Goal: Information Seeking & Learning: Learn about a topic

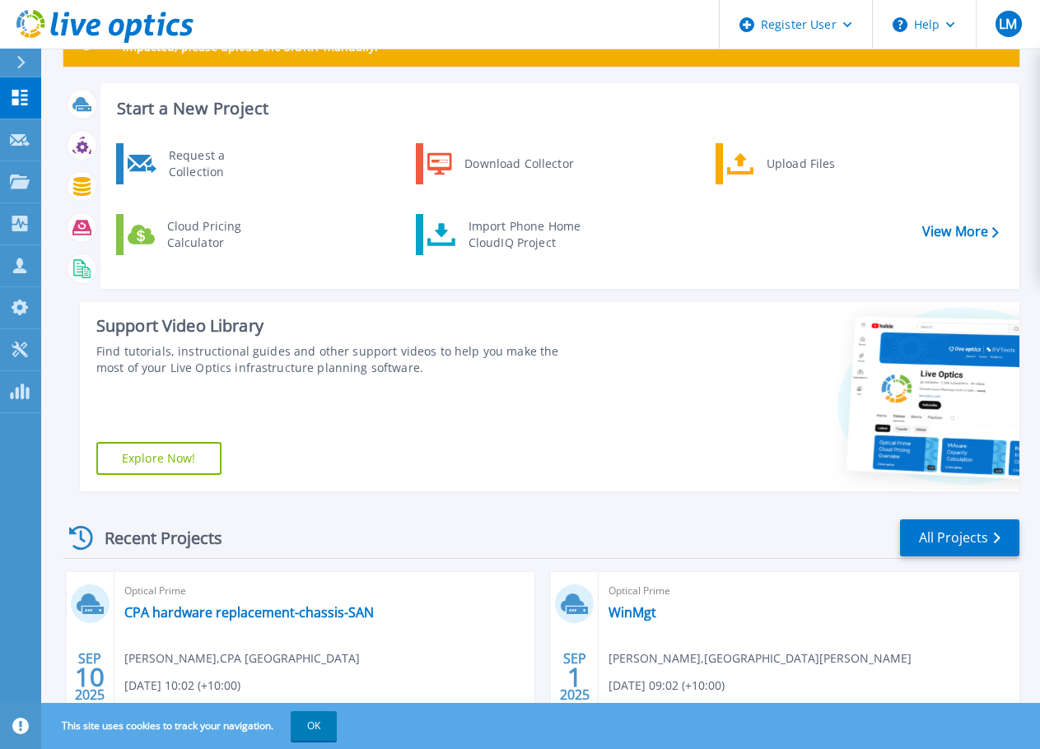
scroll to position [165, 0]
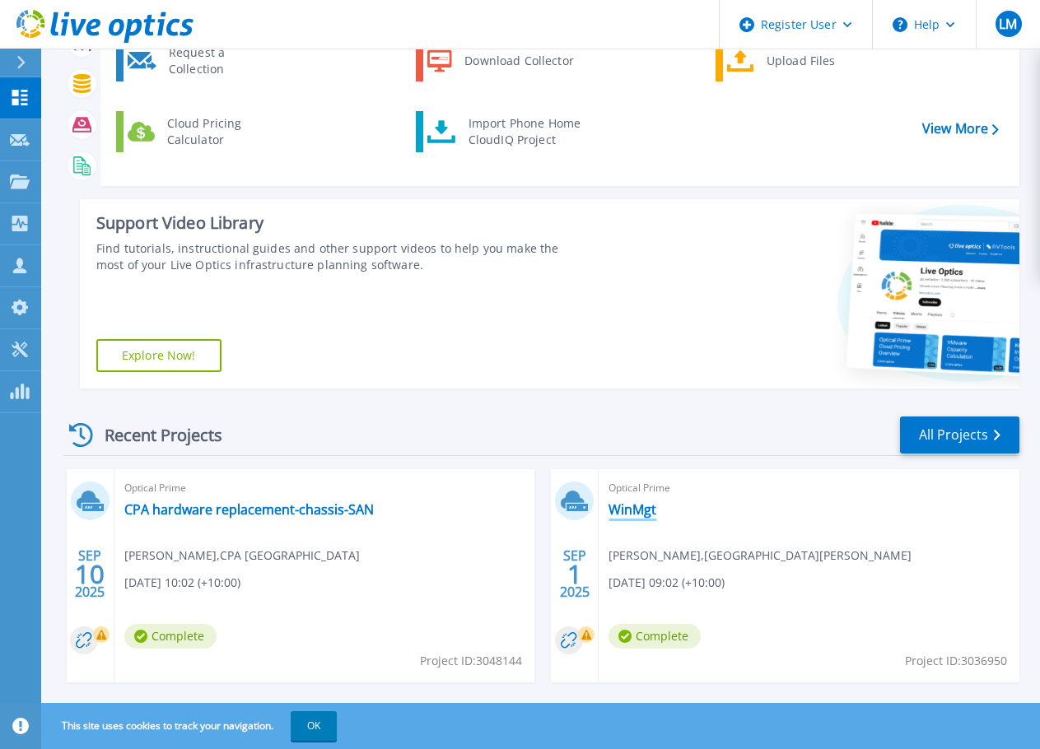
click at [622, 506] on link "WinMgt" at bounding box center [632, 509] width 48 height 16
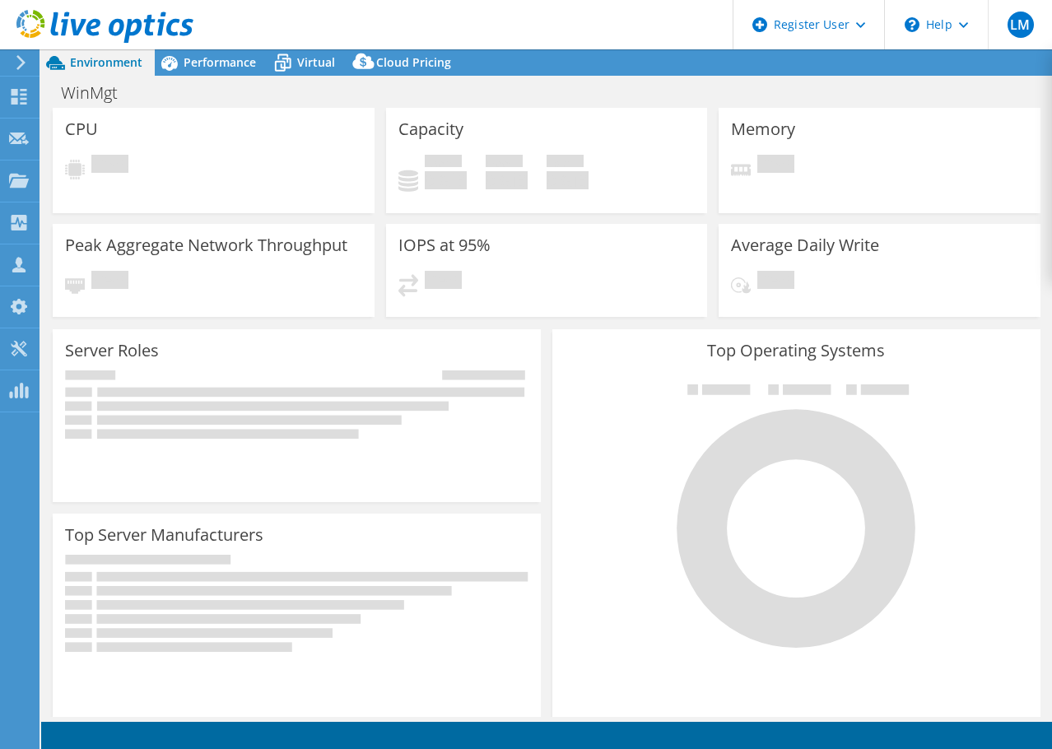
select select "USD"
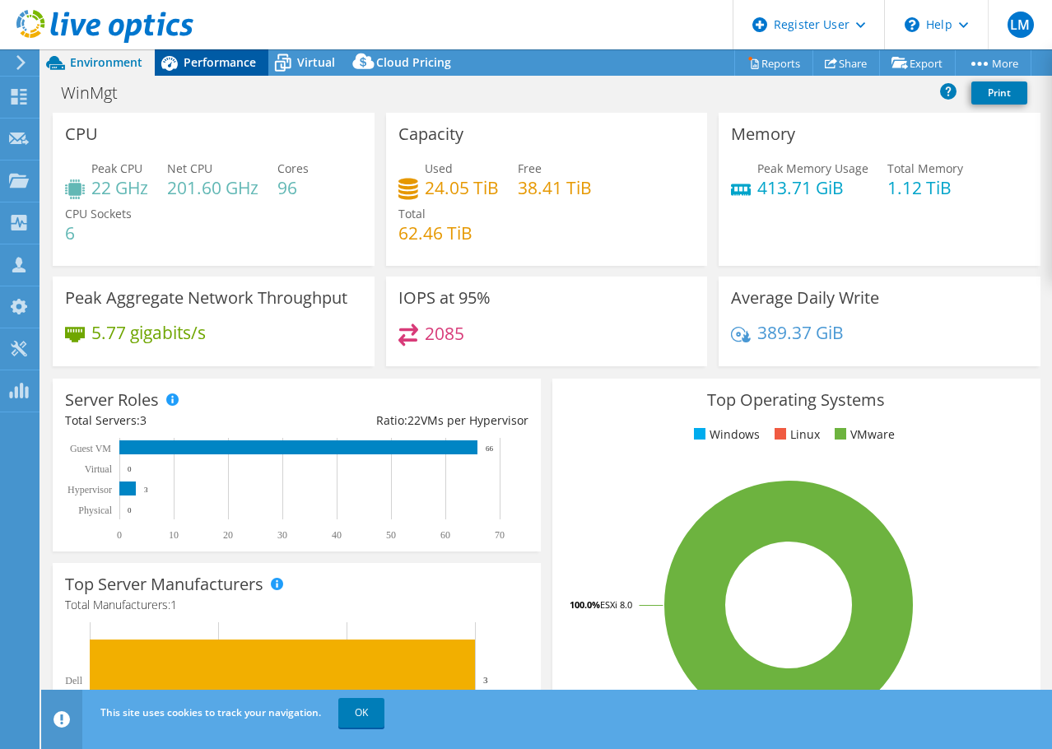
click at [238, 50] on div "Performance" at bounding box center [212, 62] width 114 height 26
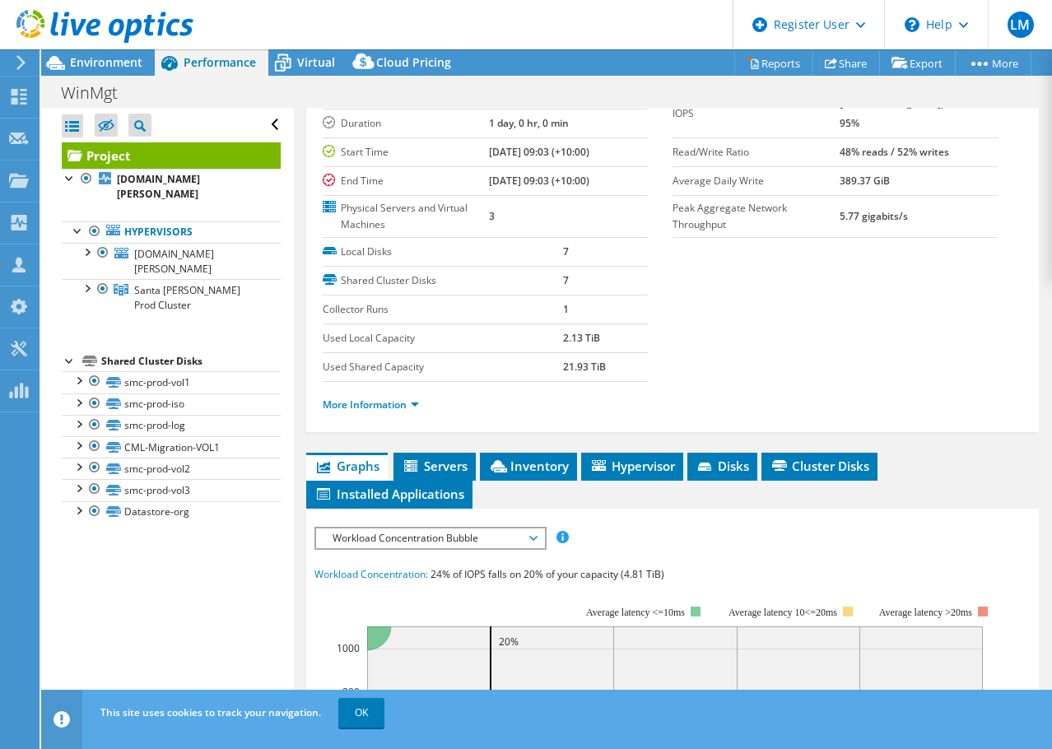
scroll to position [247, 0]
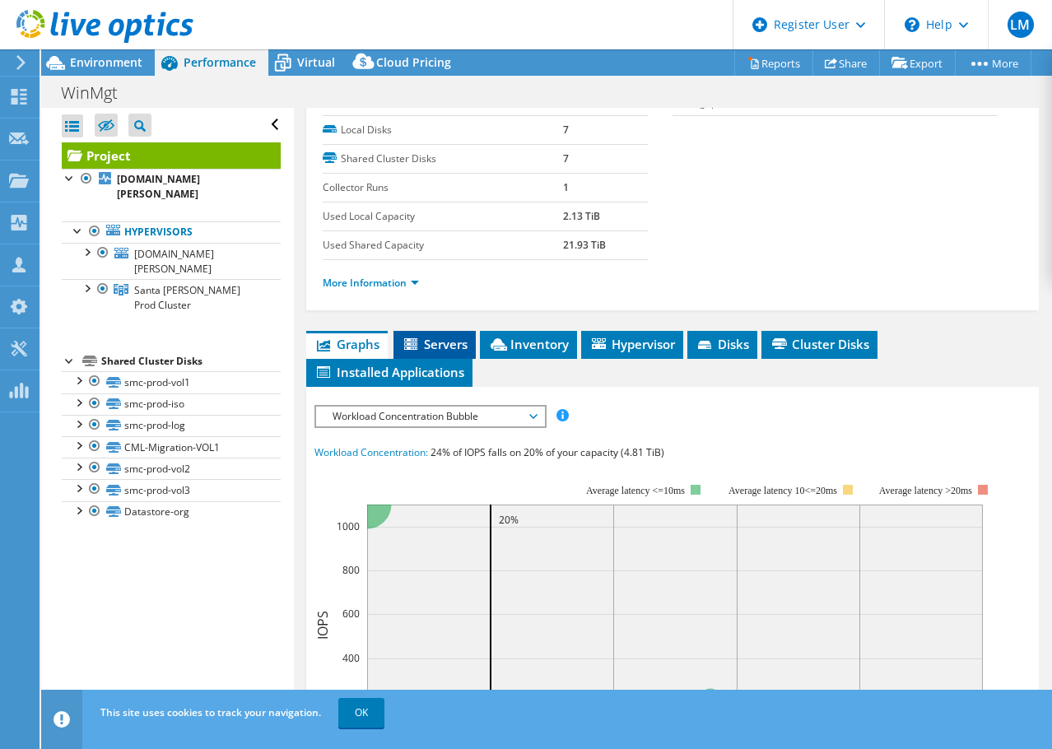
click at [420, 352] on span "Servers" at bounding box center [435, 344] width 66 height 16
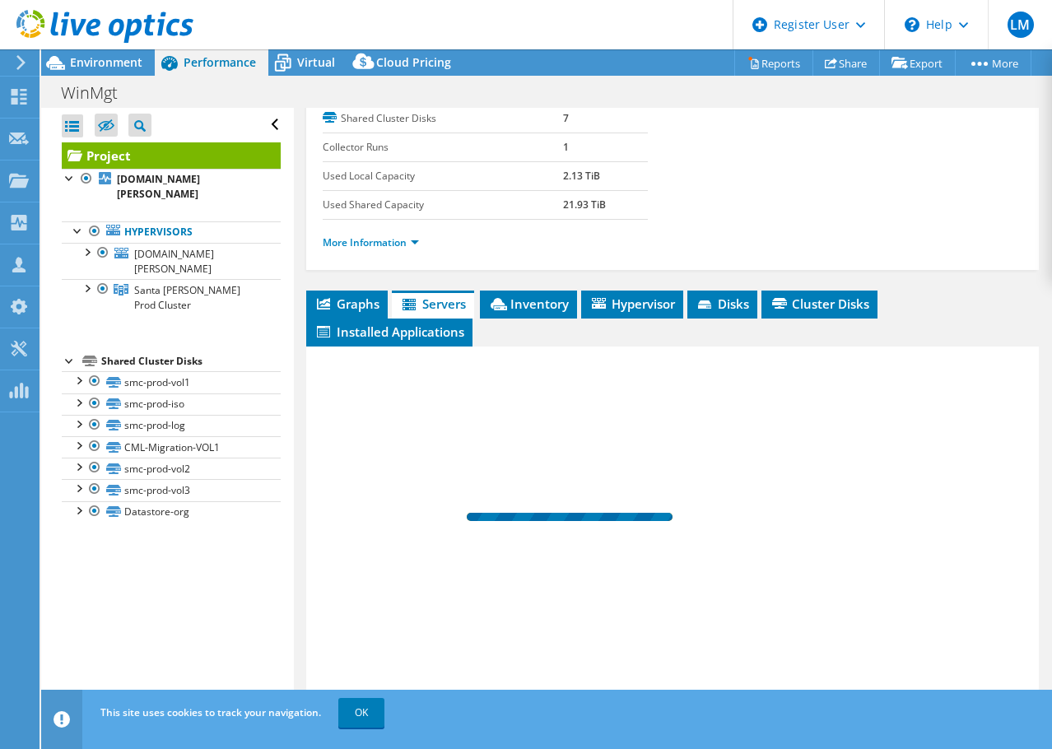
scroll to position [321, 0]
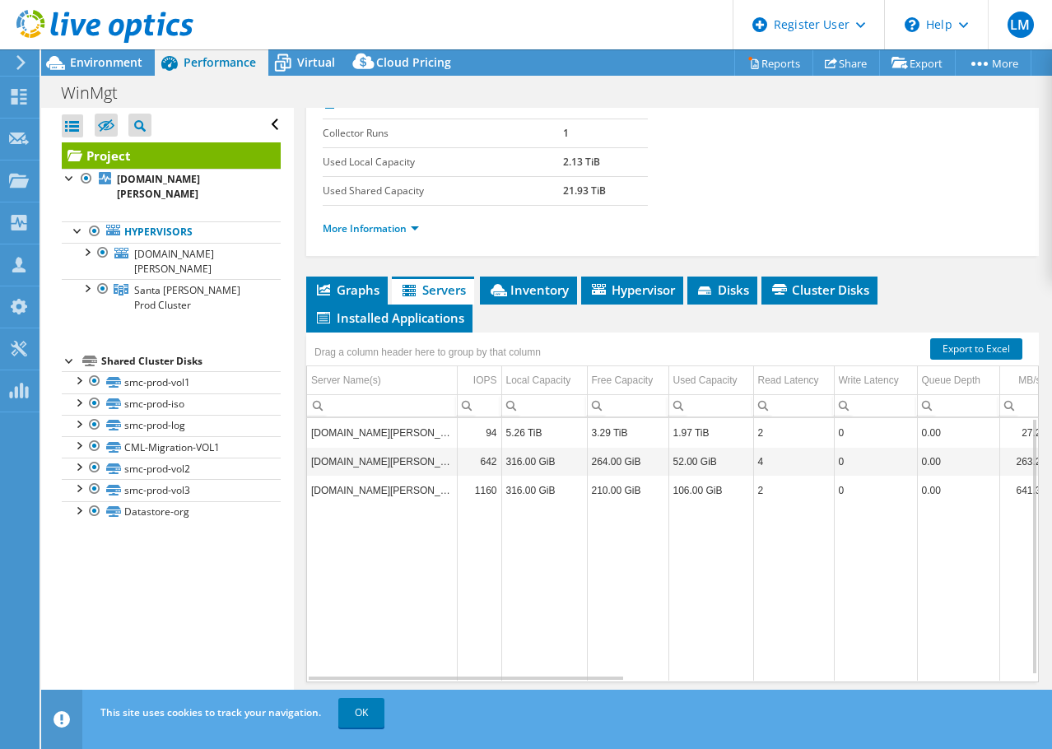
click at [425, 432] on td "[DOMAIN_NAME][PERSON_NAME]" at bounding box center [382, 432] width 150 height 29
click at [509, 430] on td "5.26 TiB" at bounding box center [544, 432] width 86 height 29
click at [524, 431] on td "5.26 TiB" at bounding box center [544, 432] width 86 height 29
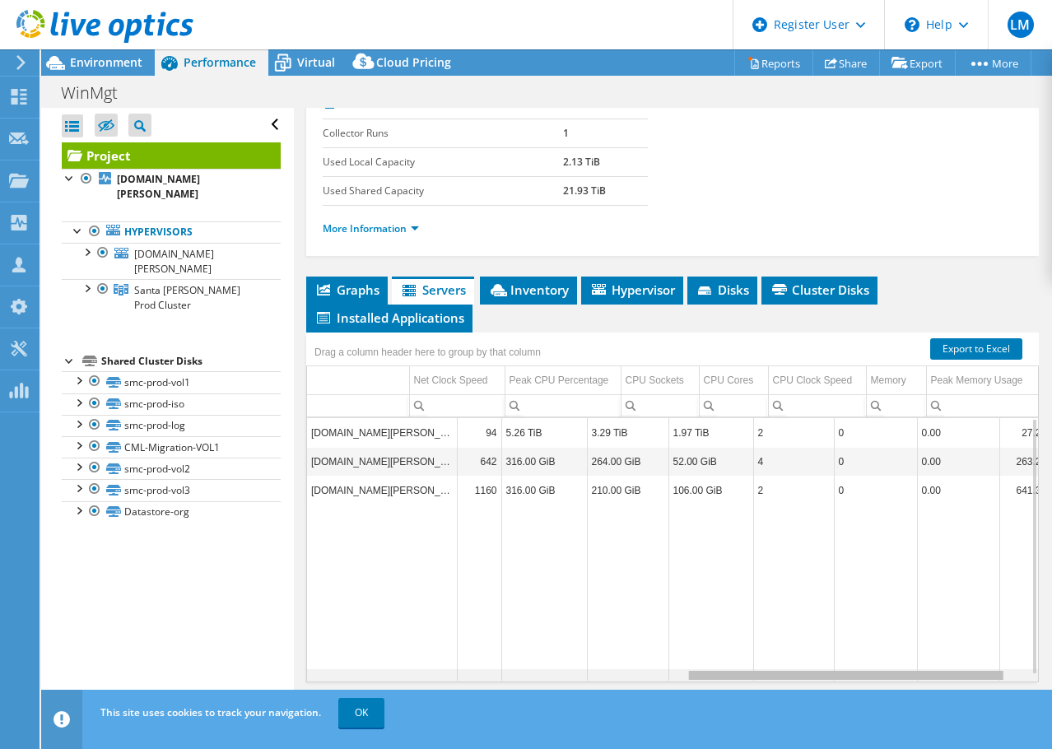
scroll to position [0, 0]
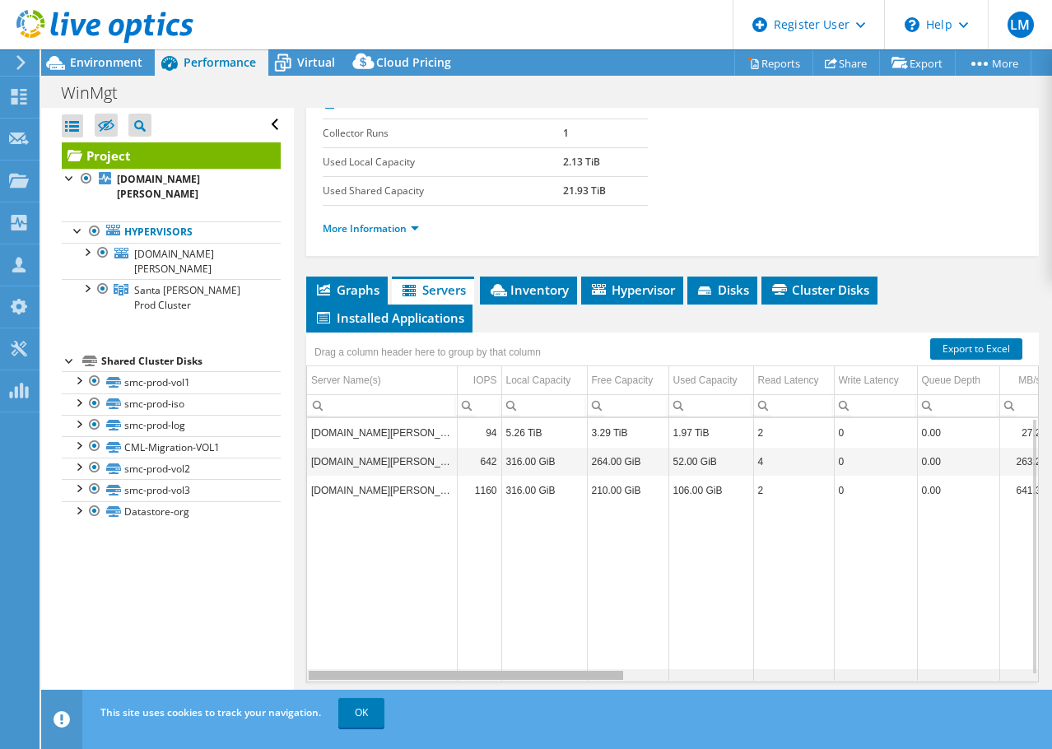
drag, startPoint x: 581, startPoint y: 678, endPoint x: 437, endPoint y: 628, distance: 152.6
click at [437, 628] on body "LM Dell User Lindsey Mondal Lindsey.Mondal@dell.com Dell My Profile Log Out \n …" at bounding box center [526, 374] width 1052 height 749
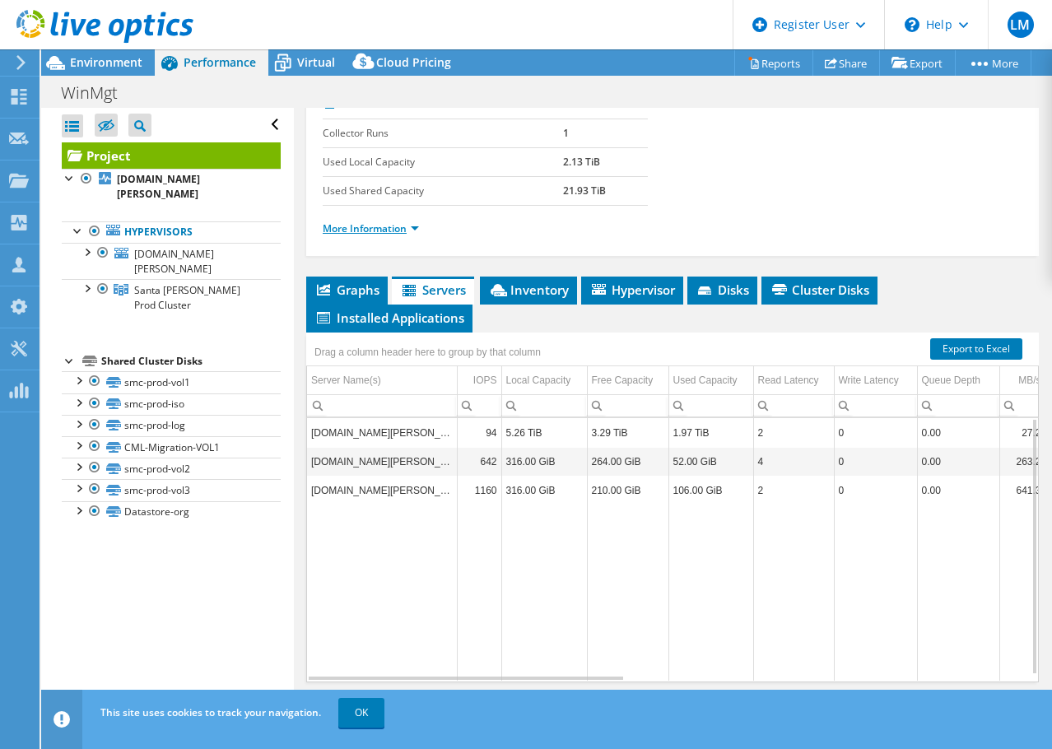
click at [357, 234] on link "More Information" at bounding box center [371, 228] width 96 height 14
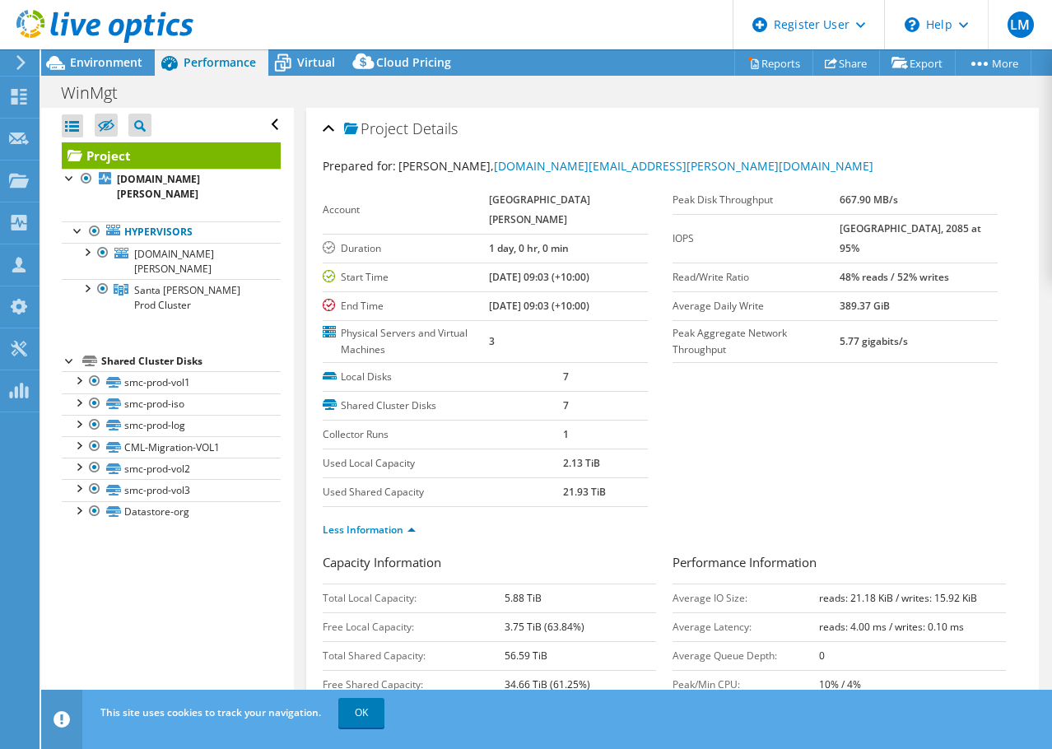
click at [571, 198] on b "[GEOGRAPHIC_DATA][PERSON_NAME]" at bounding box center [539, 210] width 101 height 34
copy tbody "[GEOGRAPHIC_DATA][PERSON_NAME]"
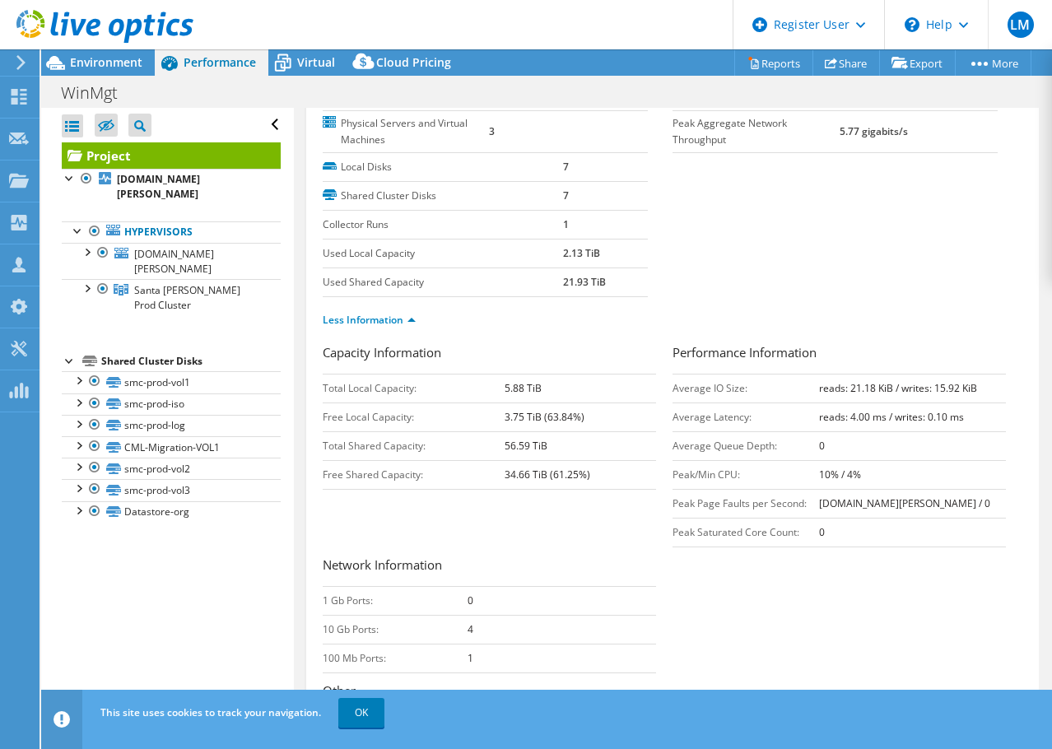
scroll to position [329, 0]
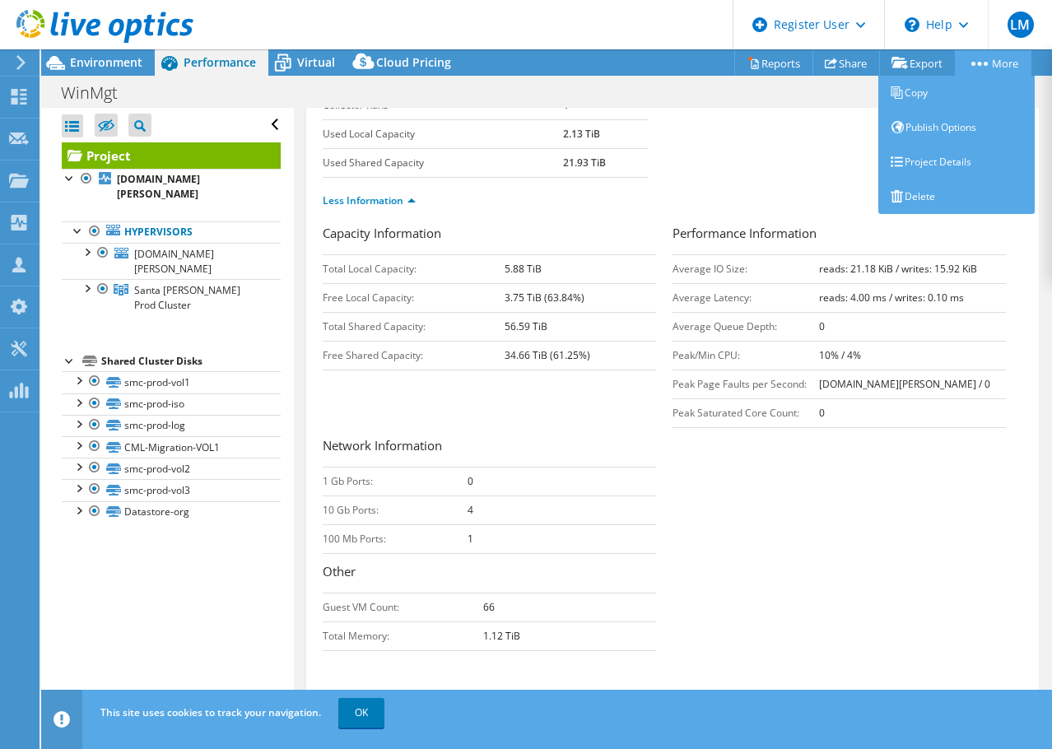
click at [1005, 59] on link "More" at bounding box center [993, 63] width 77 height 26
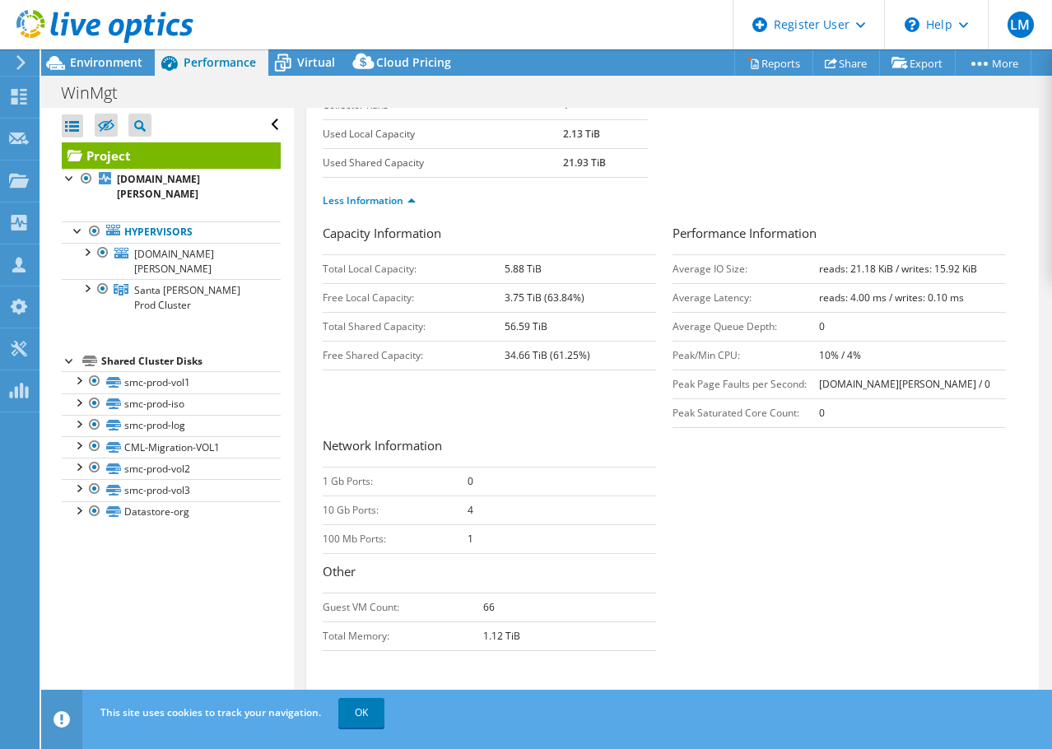
drag, startPoint x: 454, startPoint y: 426, endPoint x: 421, endPoint y: 426, distance: 33.8
click at [454, 426] on div "Capacity Information Total Local Capacity: 5.88 TiB Free Local Capacity: 3.75 T…" at bounding box center [673, 442] width 700 height 436
click at [89, 289] on div at bounding box center [86, 287] width 16 height 16
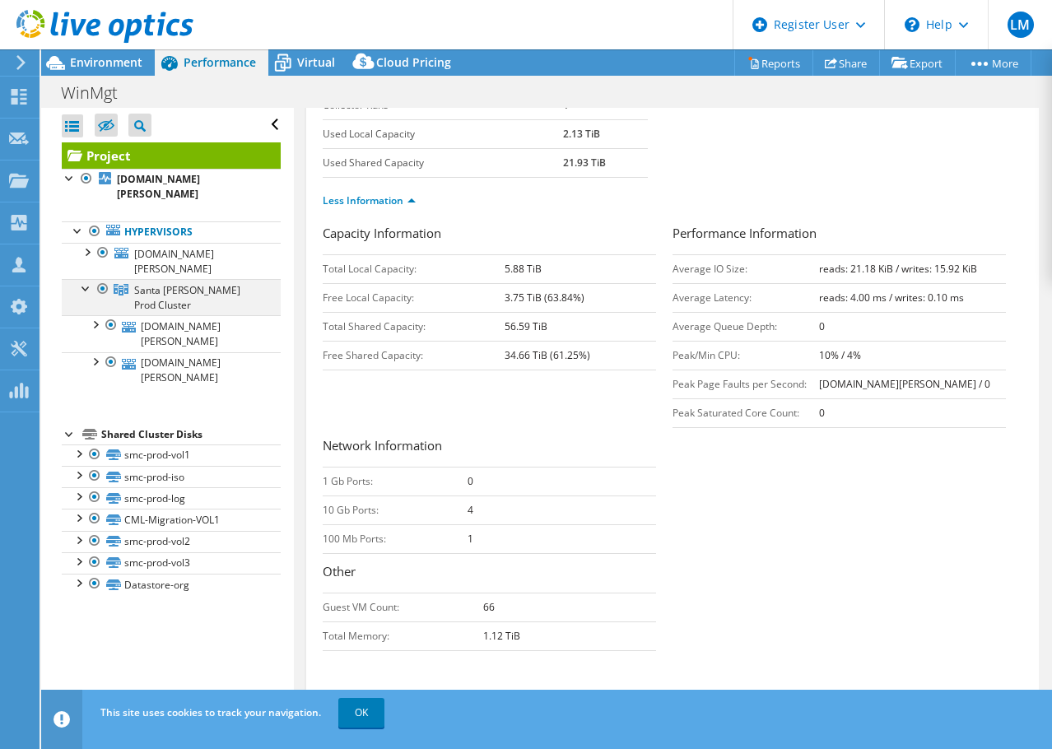
click at [89, 289] on div at bounding box center [86, 287] width 16 height 16
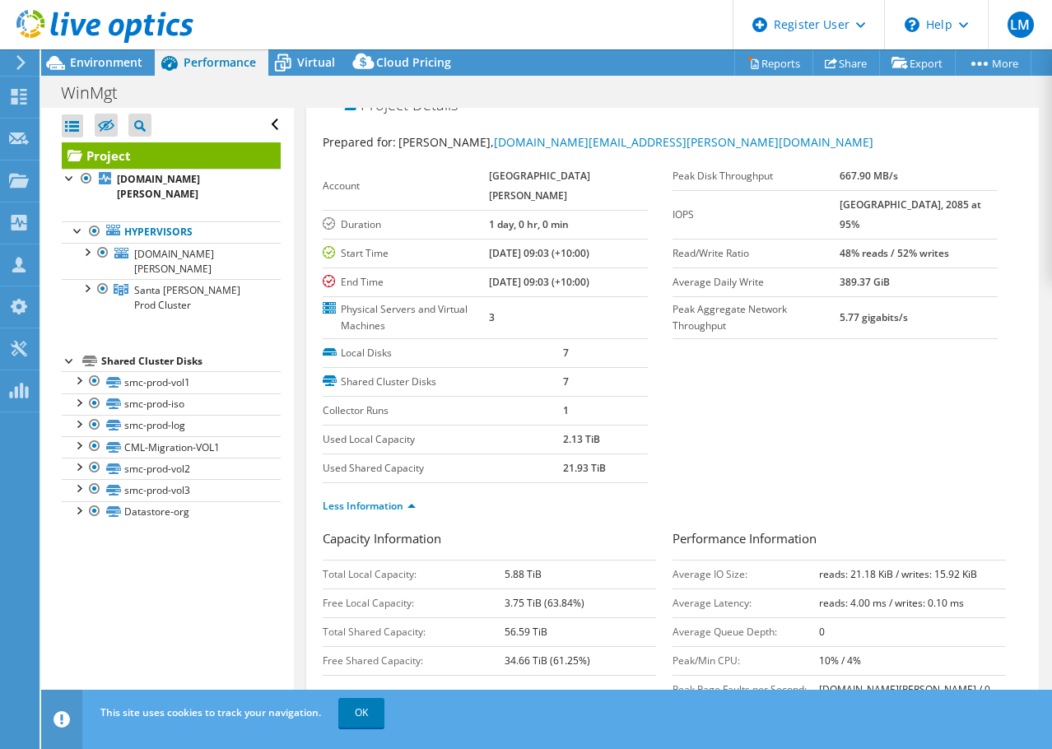
scroll to position [0, 0]
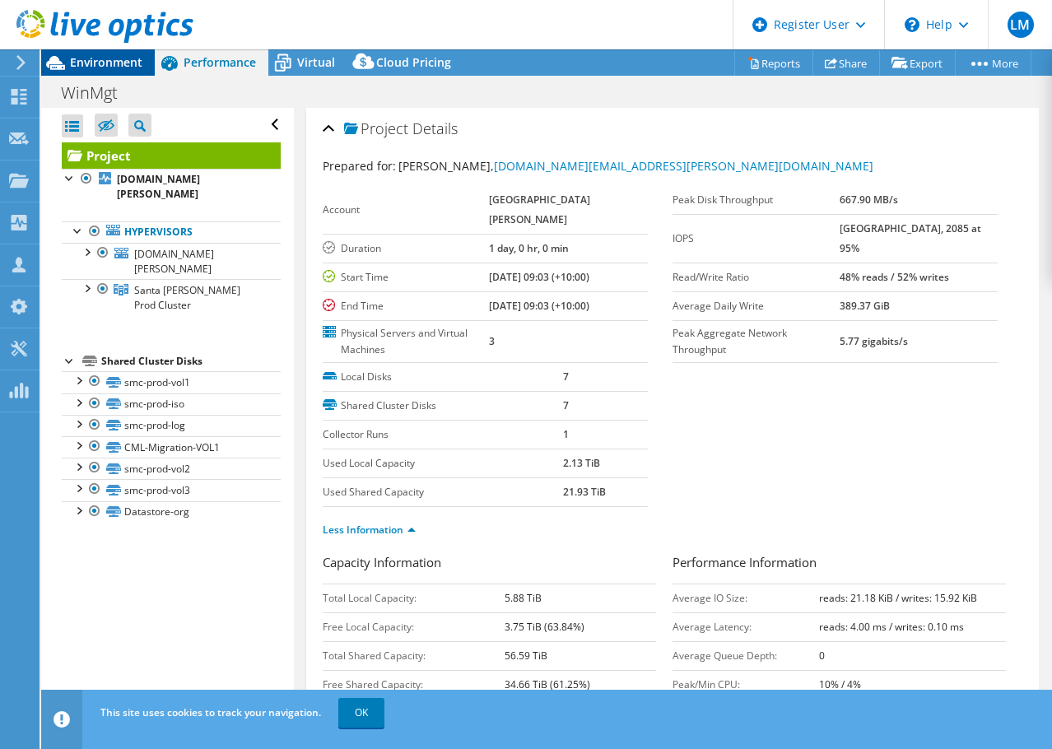
click at [114, 58] on span "Environment" at bounding box center [106, 62] width 72 height 16
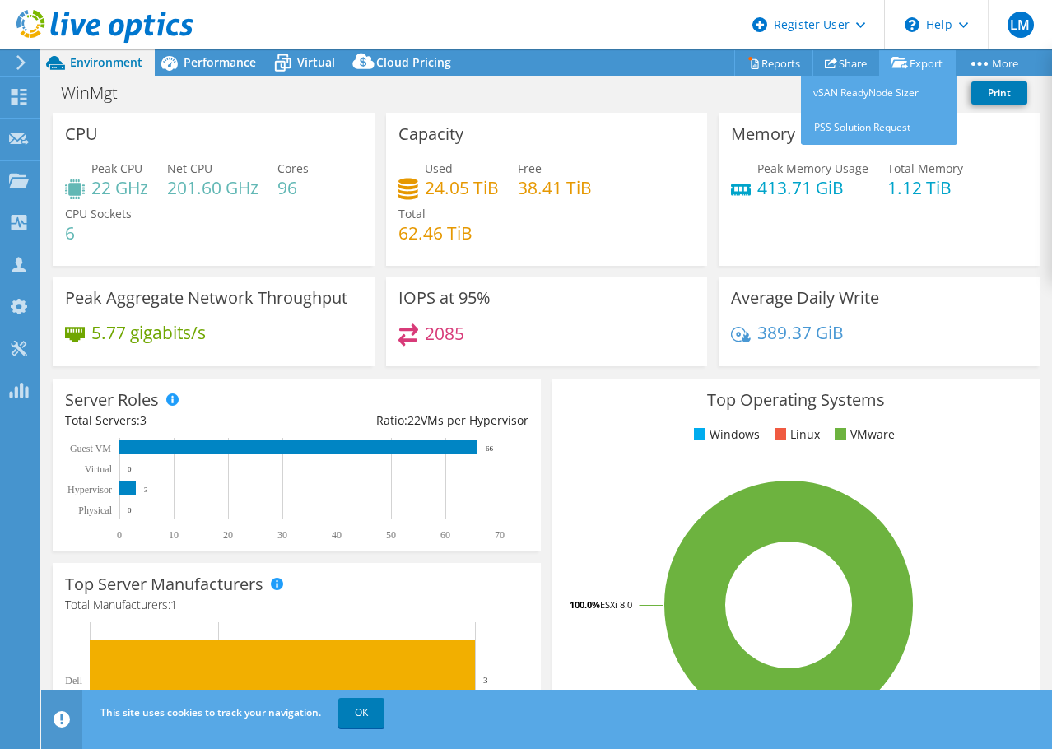
click at [939, 54] on link "Export" at bounding box center [917, 63] width 77 height 26
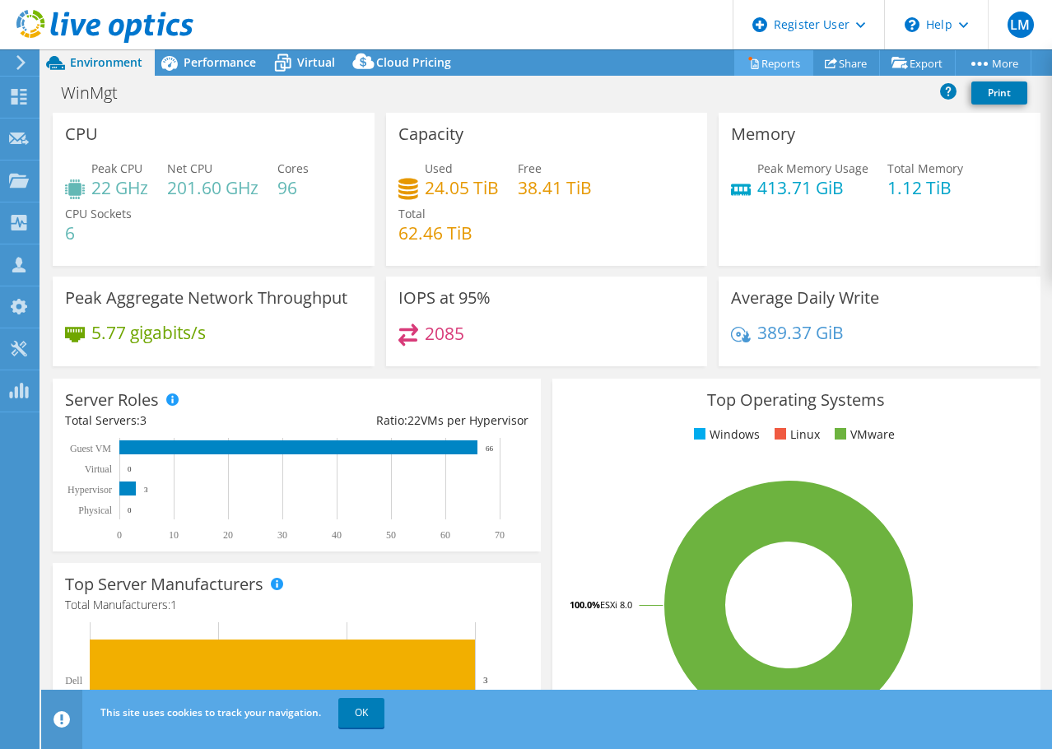
click at [780, 58] on link "Reports" at bounding box center [773, 63] width 79 height 26
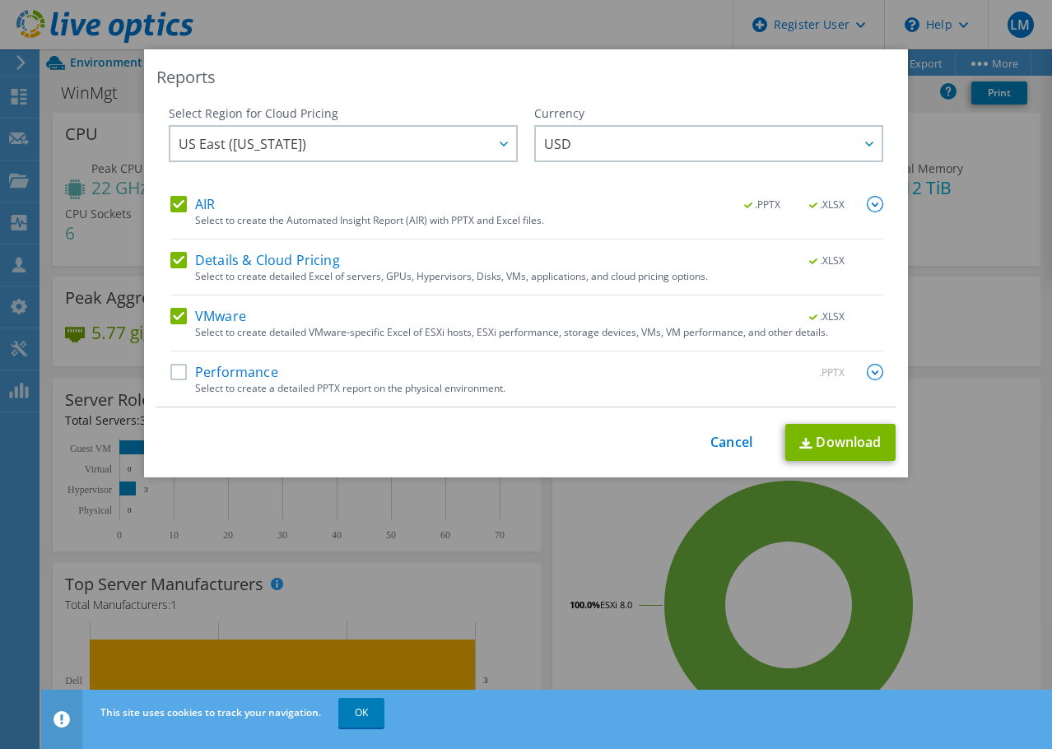
click at [177, 204] on label "AIR" at bounding box center [192, 204] width 44 height 16
click at [0, 0] on input "AIR" at bounding box center [0, 0] width 0 height 0
click at [867, 210] on img at bounding box center [875, 204] width 16 height 16
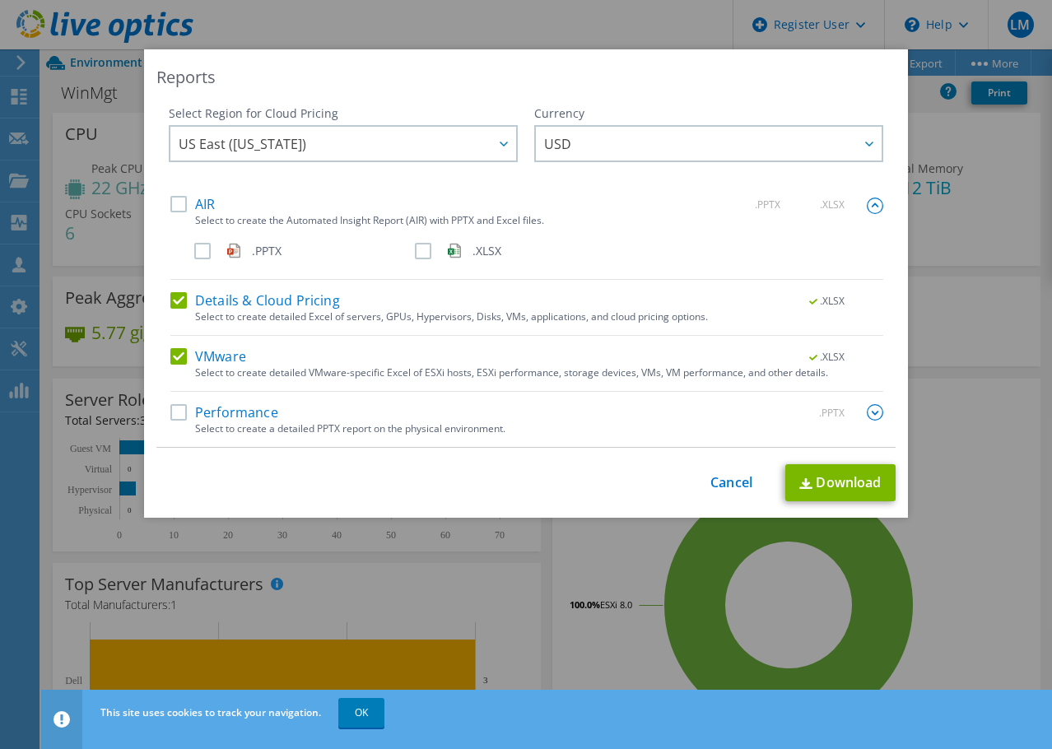
click at [867, 210] on img at bounding box center [875, 206] width 16 height 16
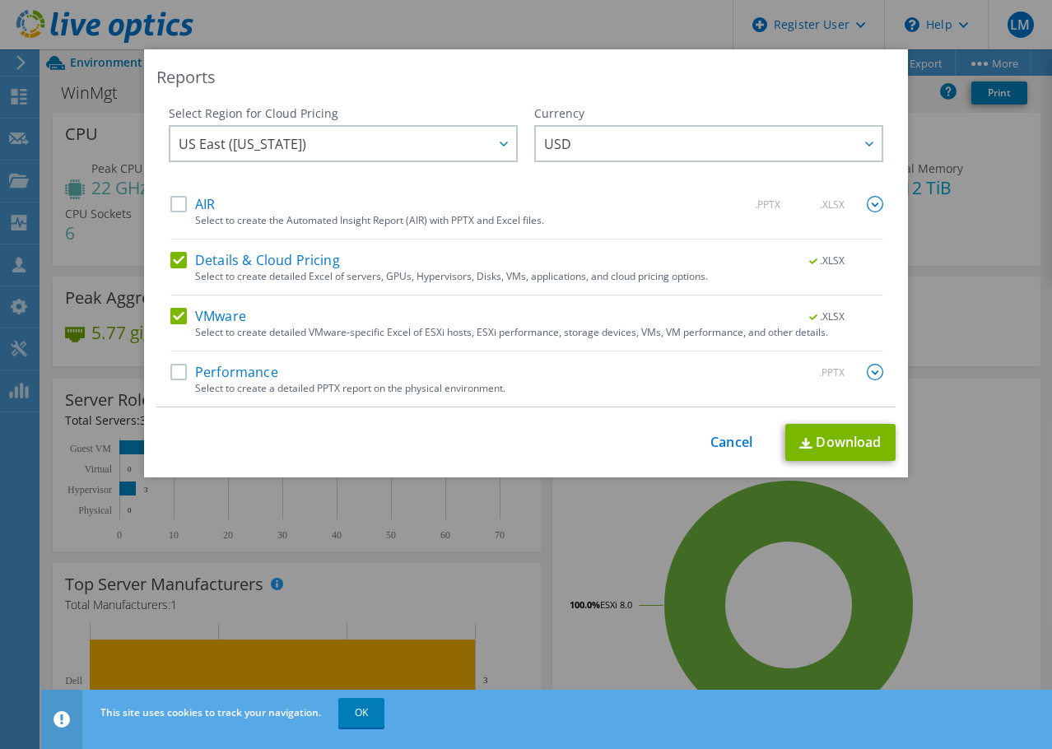
click at [1018, 276] on div "Reports Select Region for Cloud Pricing Asia Pacific (Hong Kong) Asia Pacific (…" at bounding box center [526, 374] width 1052 height 650
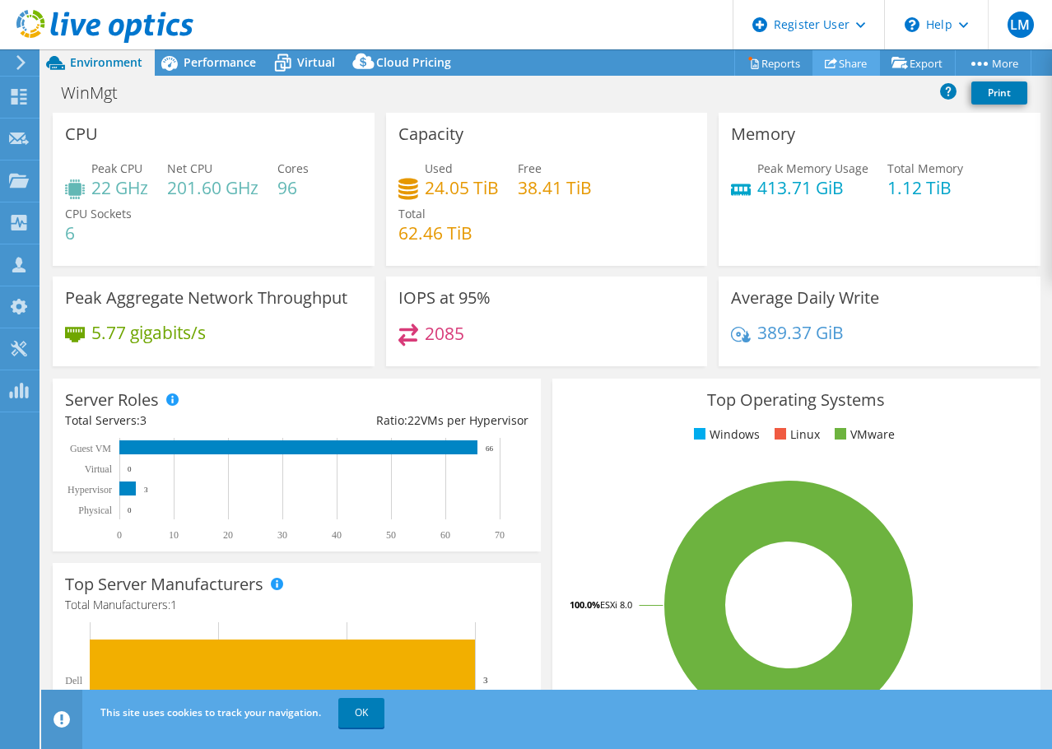
click at [843, 61] on link "Share" at bounding box center [847, 63] width 68 height 26
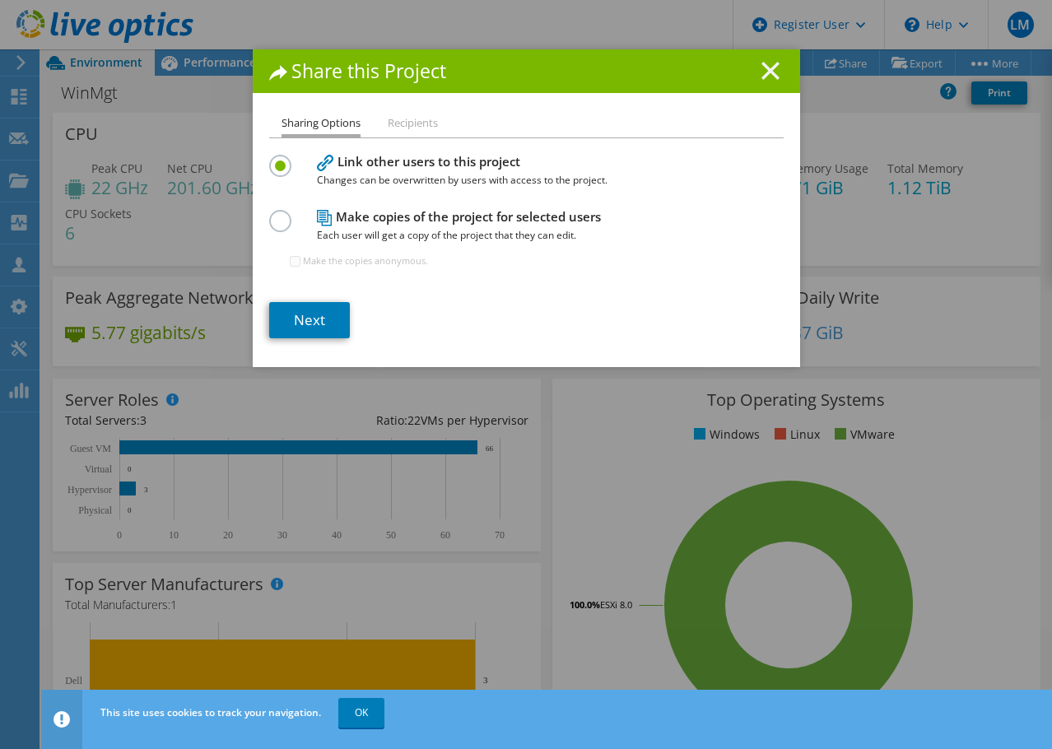
click at [763, 66] on icon at bounding box center [771, 71] width 18 height 18
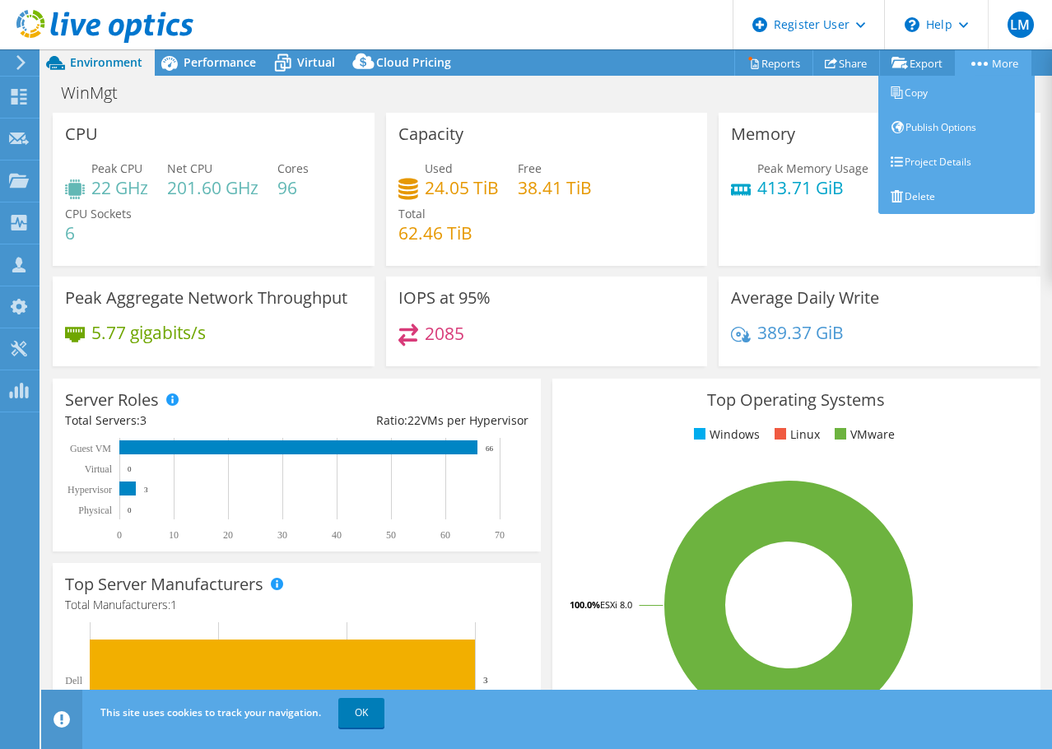
click at [1004, 65] on link "More" at bounding box center [993, 63] width 77 height 26
click at [972, 156] on link "Project Details" at bounding box center [956, 162] width 156 height 35
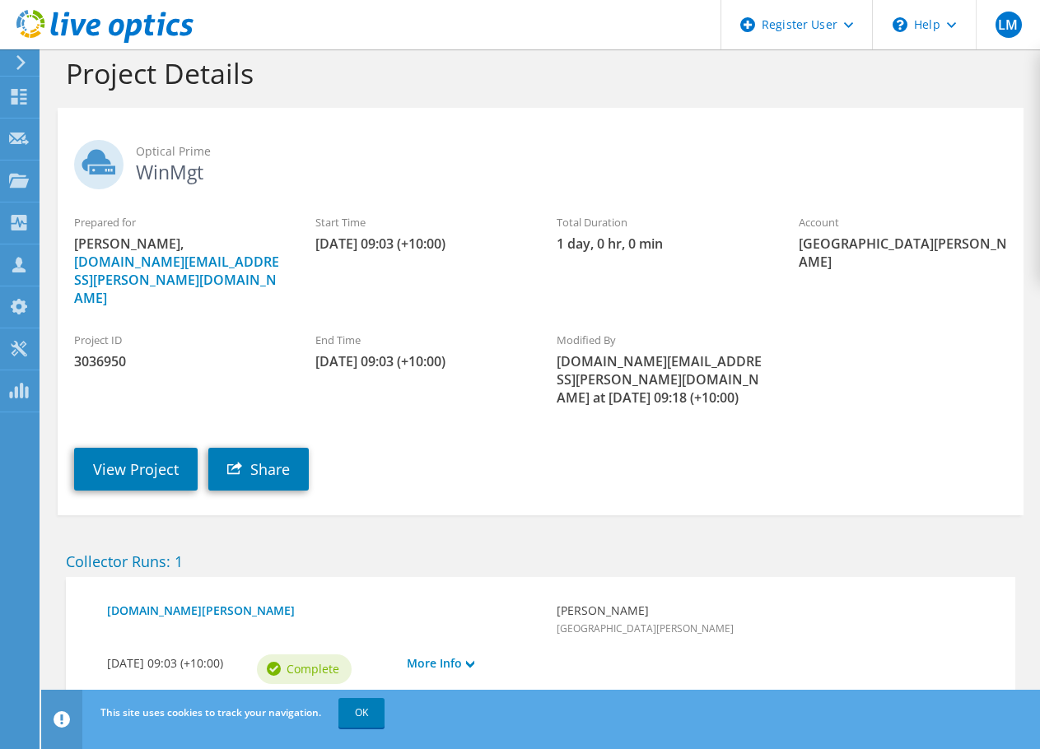
scroll to position [31, 0]
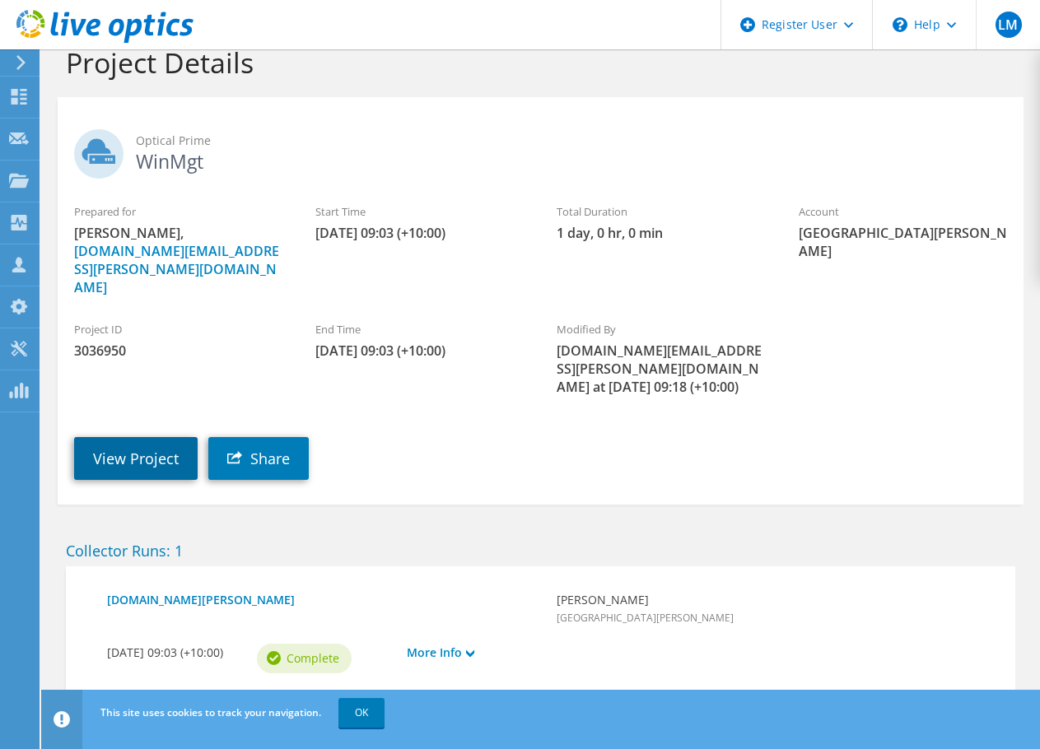
click at [156, 437] on link "View Project" at bounding box center [135, 458] width 123 height 43
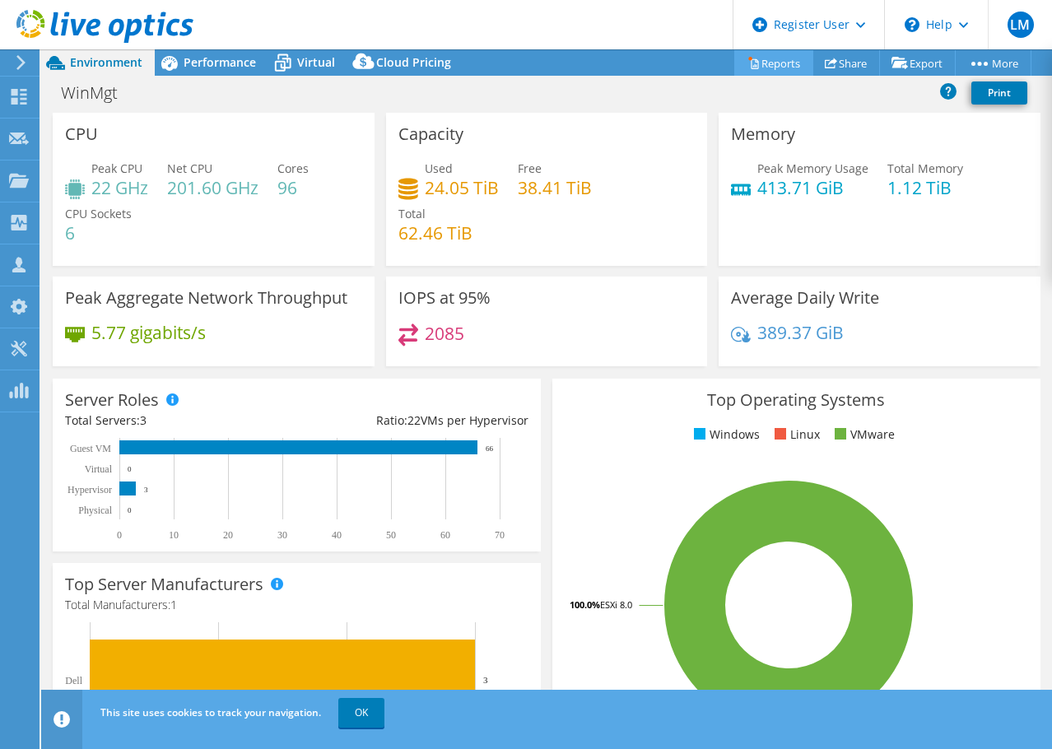
click at [771, 59] on link "Reports" at bounding box center [773, 63] width 79 height 26
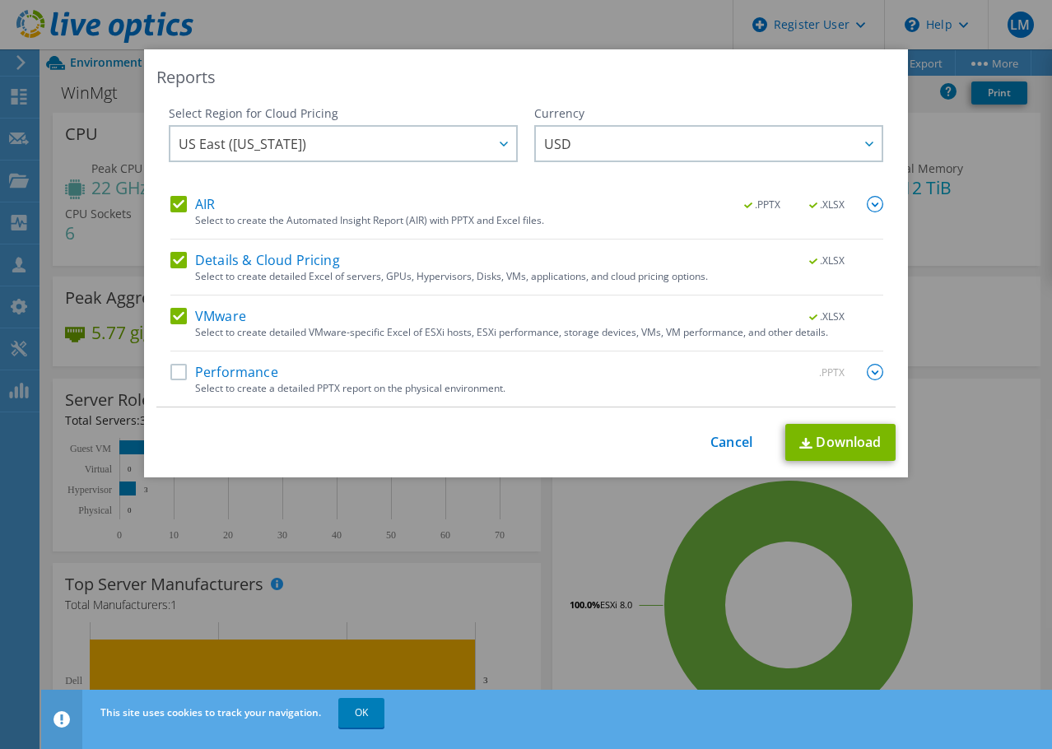
click at [748, 434] on div "This process may take a while, please wait... Cancel Download" at bounding box center [525, 442] width 739 height 37
click at [725, 440] on link "Cancel" at bounding box center [732, 443] width 42 height 16
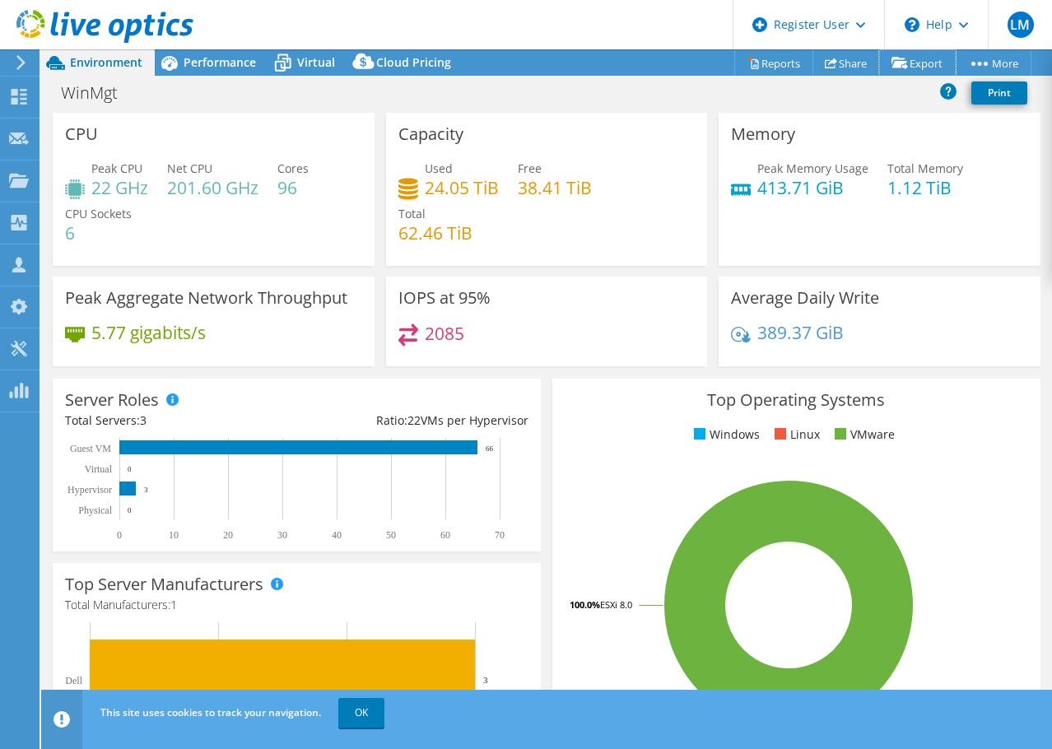
click at [929, 60] on link "Export" at bounding box center [917, 63] width 77 height 26
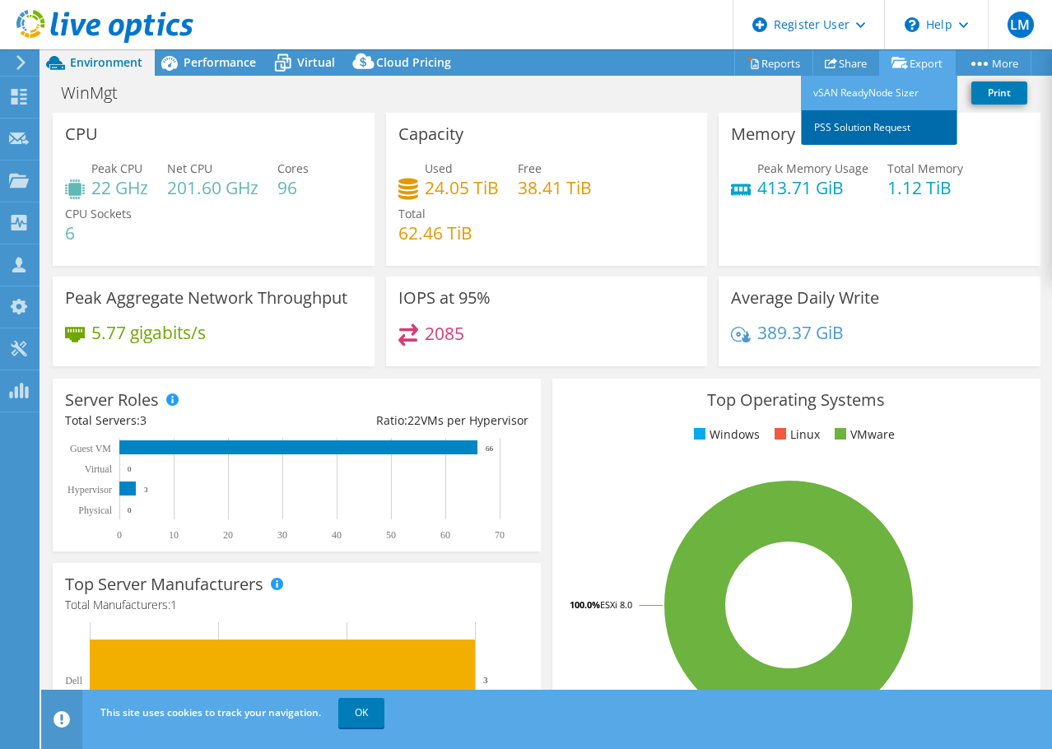
click at [880, 123] on link "PSS Solution Request" at bounding box center [879, 127] width 156 height 35
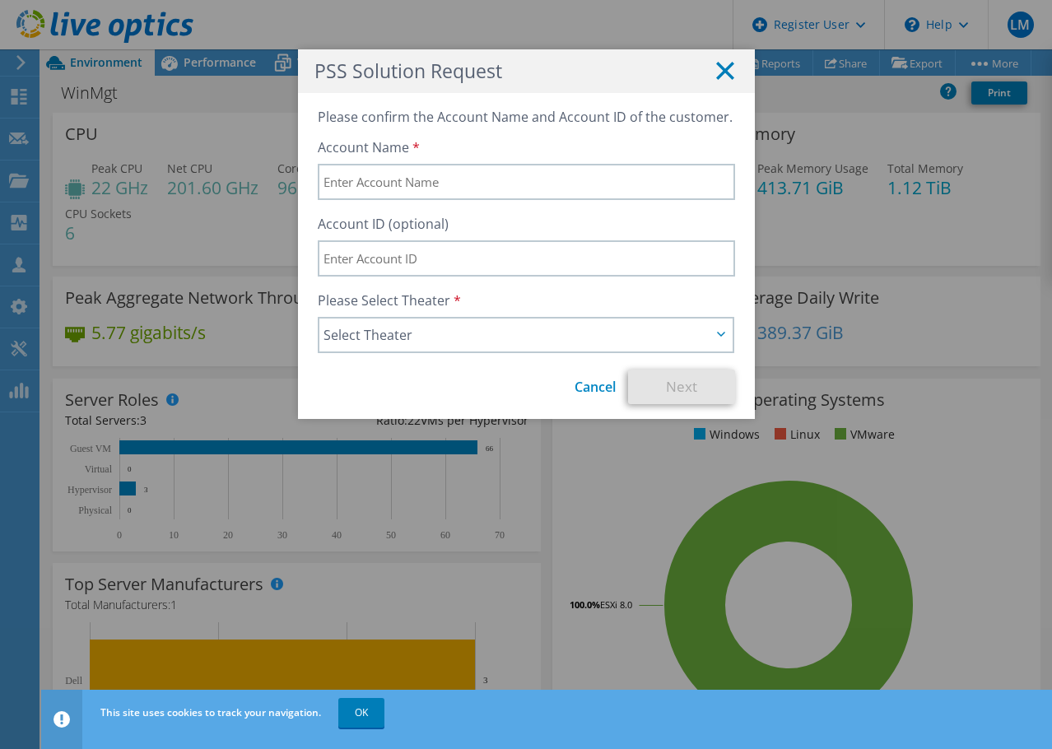
click at [716, 69] on icon at bounding box center [725, 71] width 18 height 18
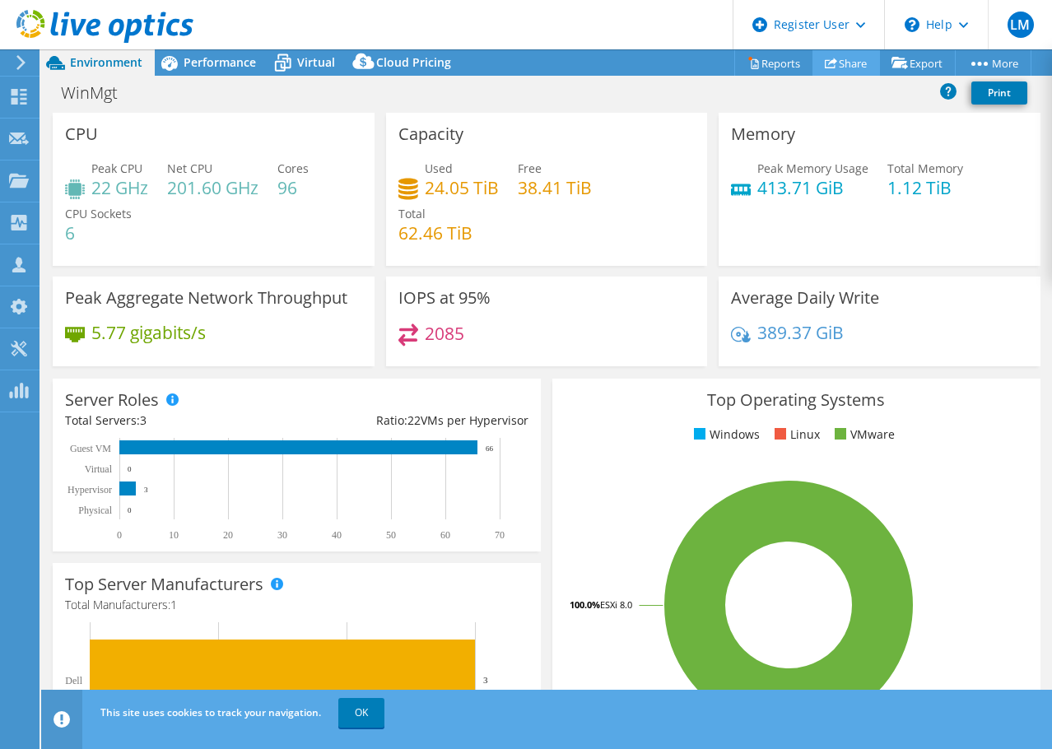
click at [832, 58] on link "Share" at bounding box center [847, 63] width 68 height 26
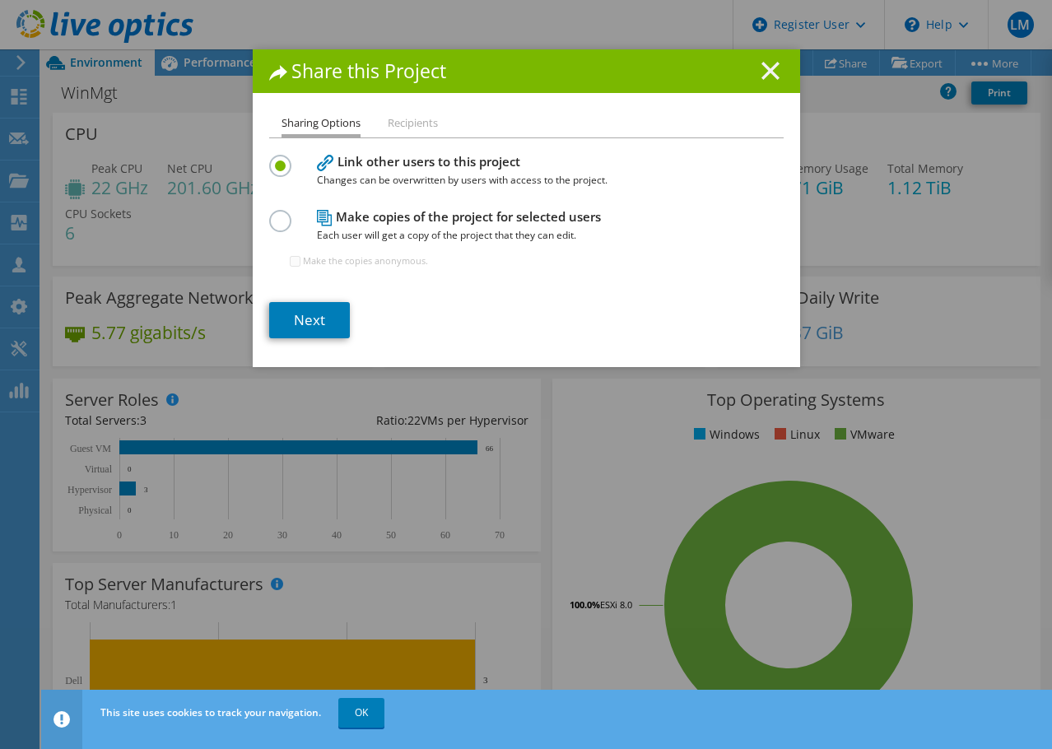
click at [767, 67] on line at bounding box center [770, 71] width 16 height 16
